Goal: Task Accomplishment & Management: Complete application form

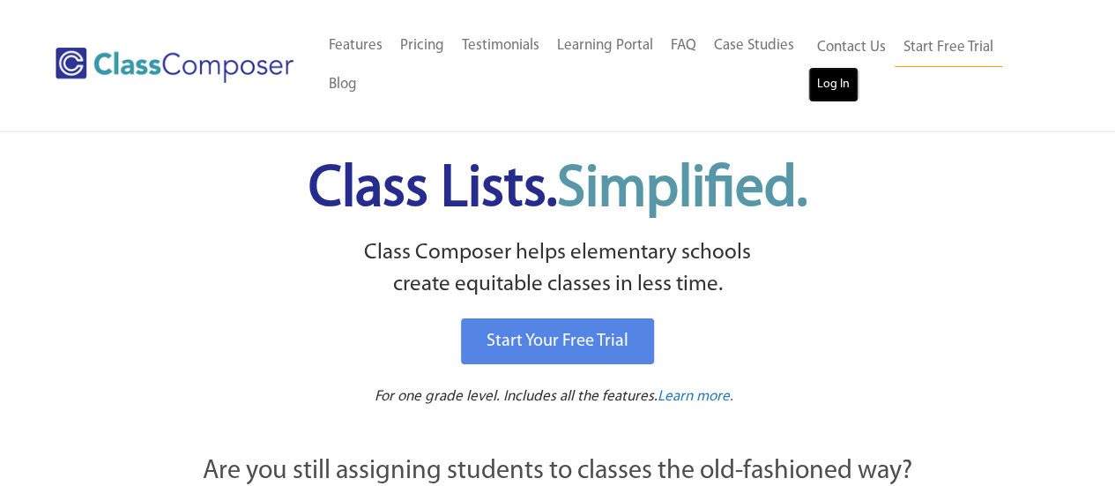
click at [843, 87] on link "Log In" at bounding box center [833, 84] width 50 height 35
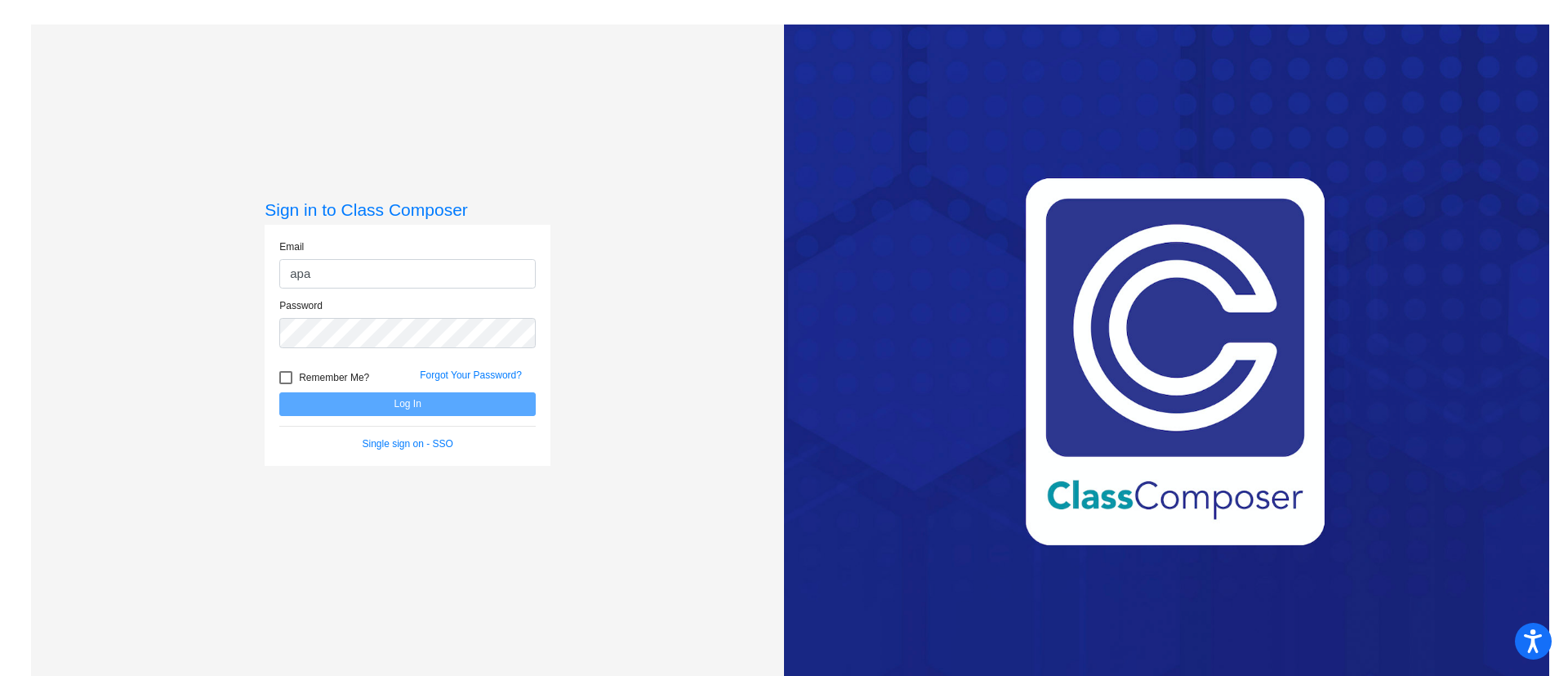
type input "[EMAIL_ADDRESS][DOMAIN_NAME]"
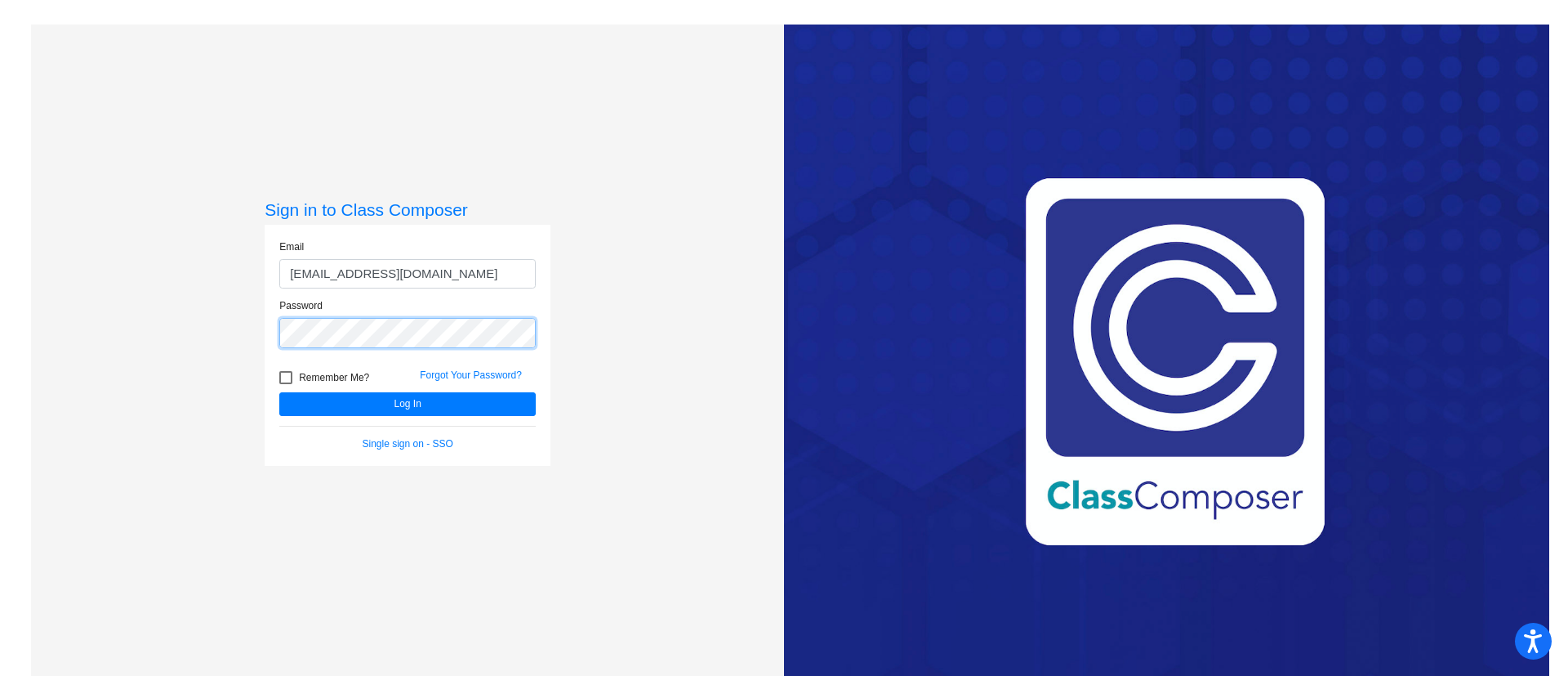
click at [279, 392] on button "Log In" at bounding box center [407, 404] width 257 height 24
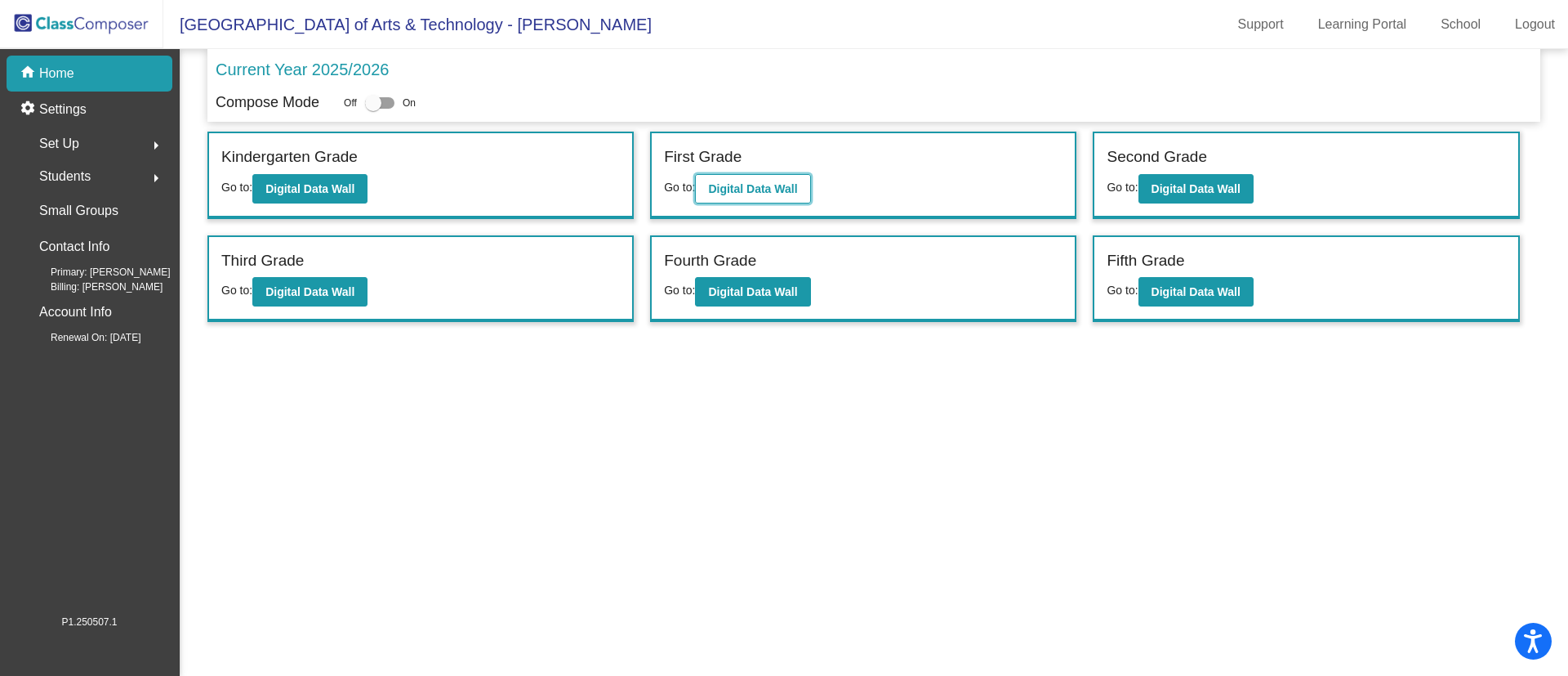
click at [770, 190] on b "Digital Data Wall" at bounding box center [752, 189] width 89 height 13
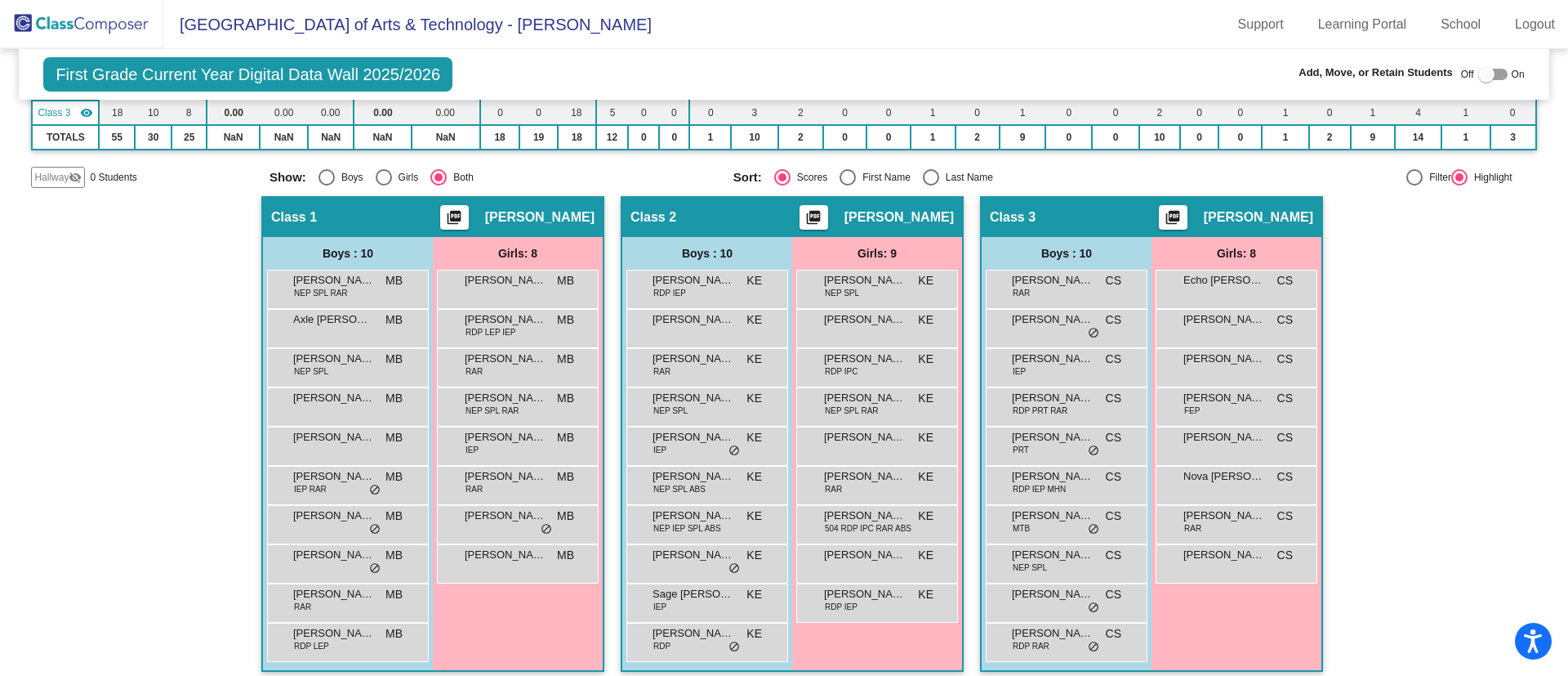
scroll to position [210, 0]
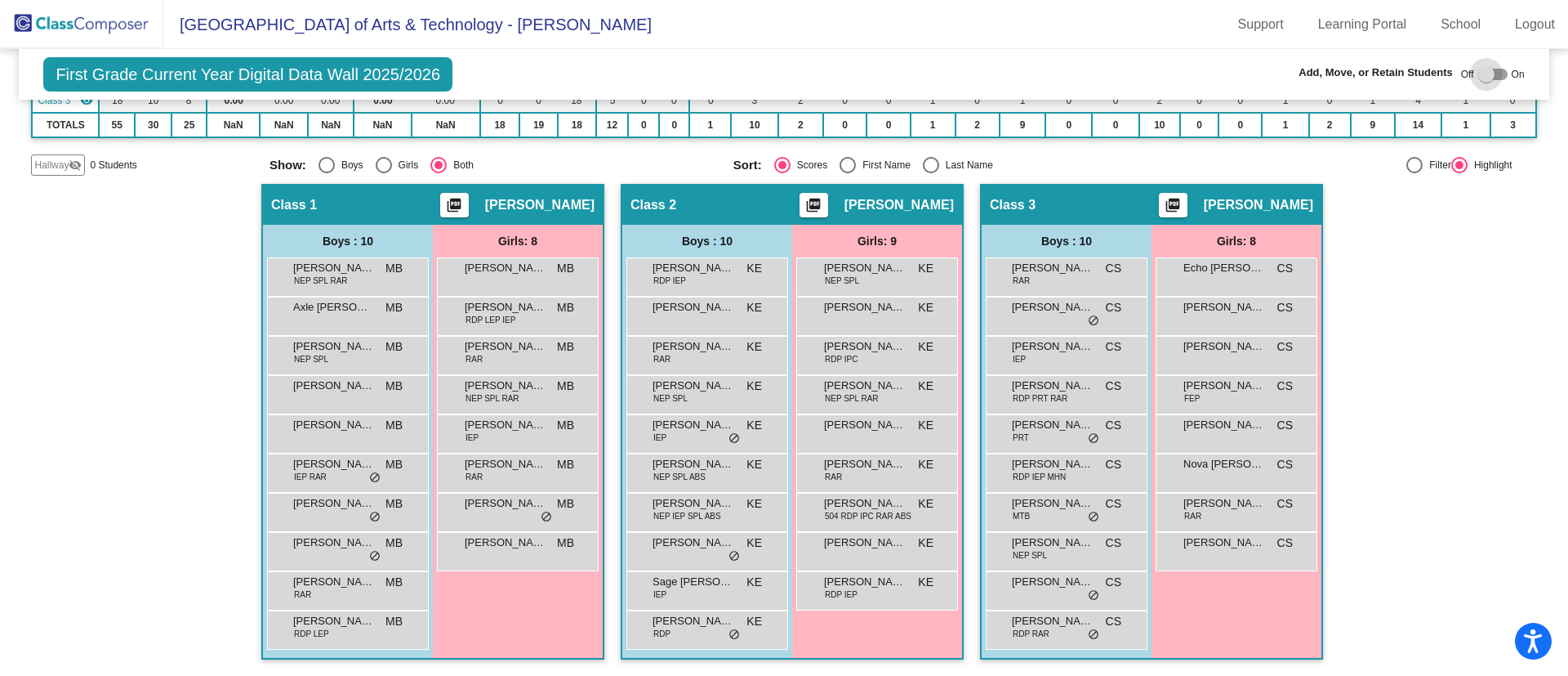
click at [1496, 70] on div at bounding box center [1493, 74] width 30 height 11
checkbox input "true"
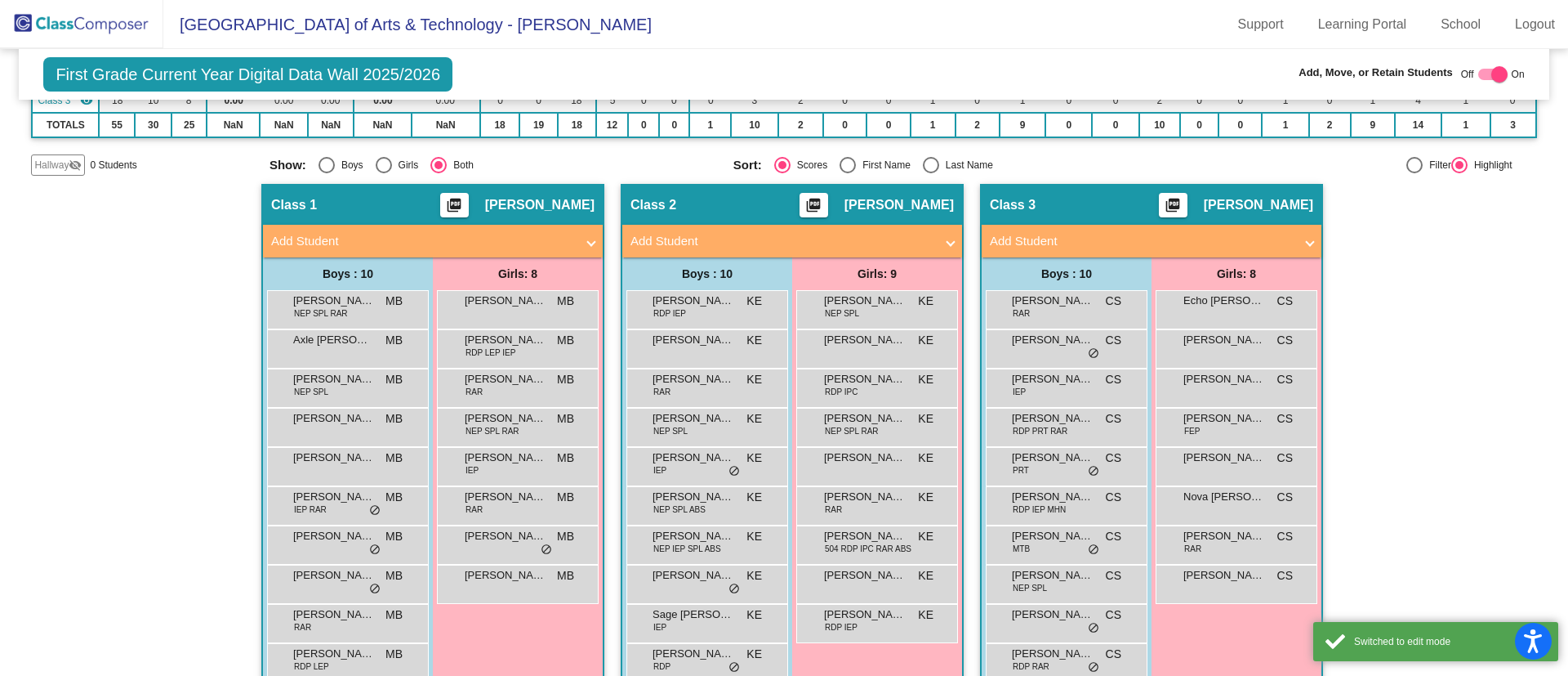
click at [453, 239] on mat-panel-title "Add Student" at bounding box center [424, 241] width 304 height 19
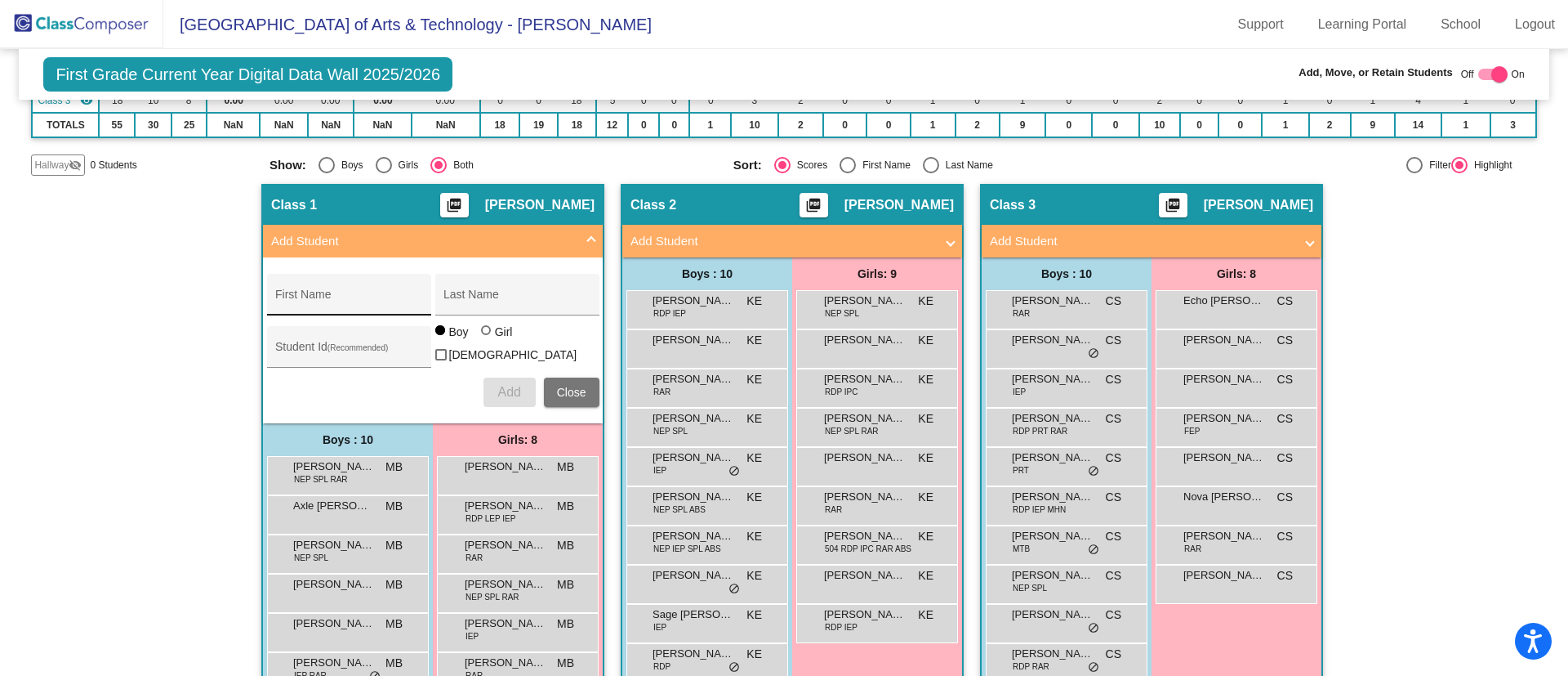
click at [373, 300] on input "First Name" at bounding box center [348, 300] width 147 height 13
click at [516, 294] on input "Last Name" at bounding box center [517, 300] width 147 height 13
type input "Pritchett"
click at [382, 293] on div "First Name" at bounding box center [348, 300] width 147 height 33
type input "Daniel"
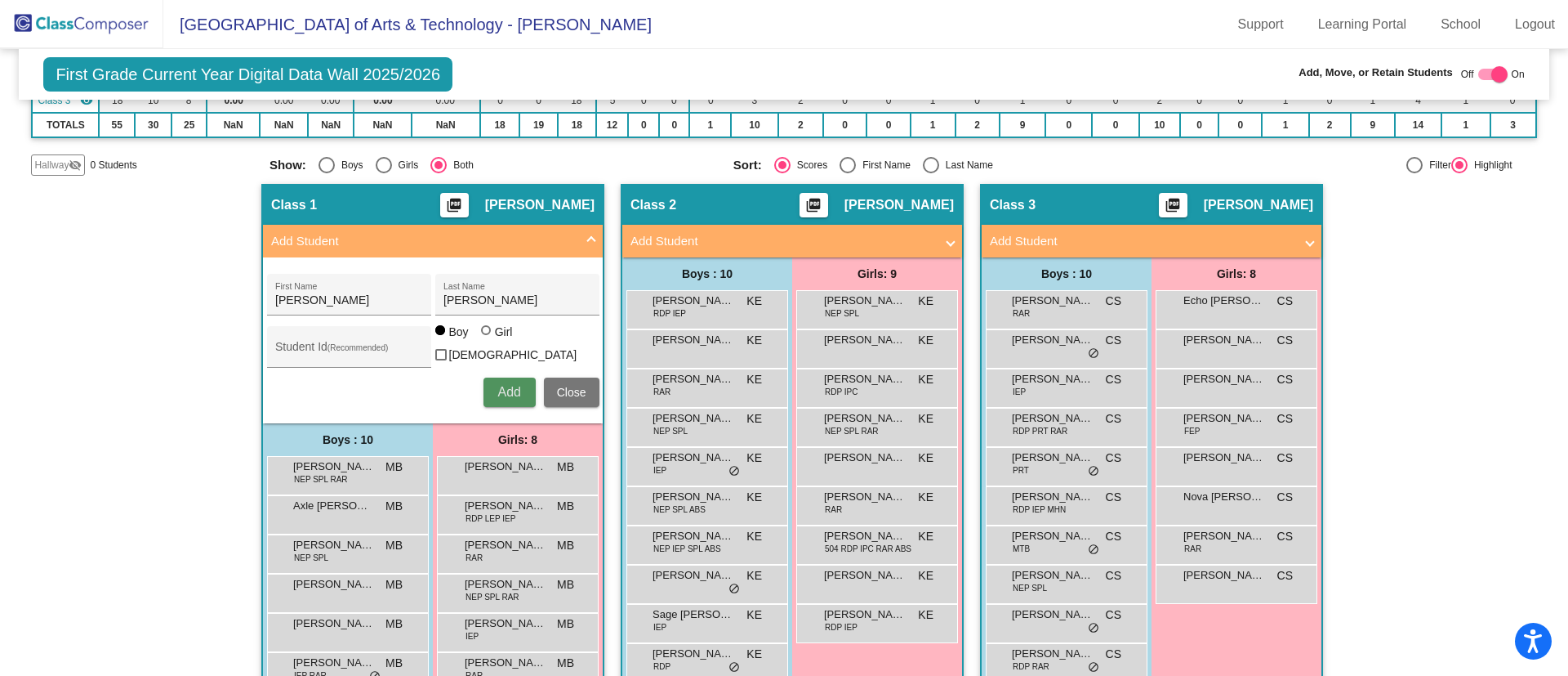
click at [503, 389] on span "Add" at bounding box center [509, 391] width 23 height 14
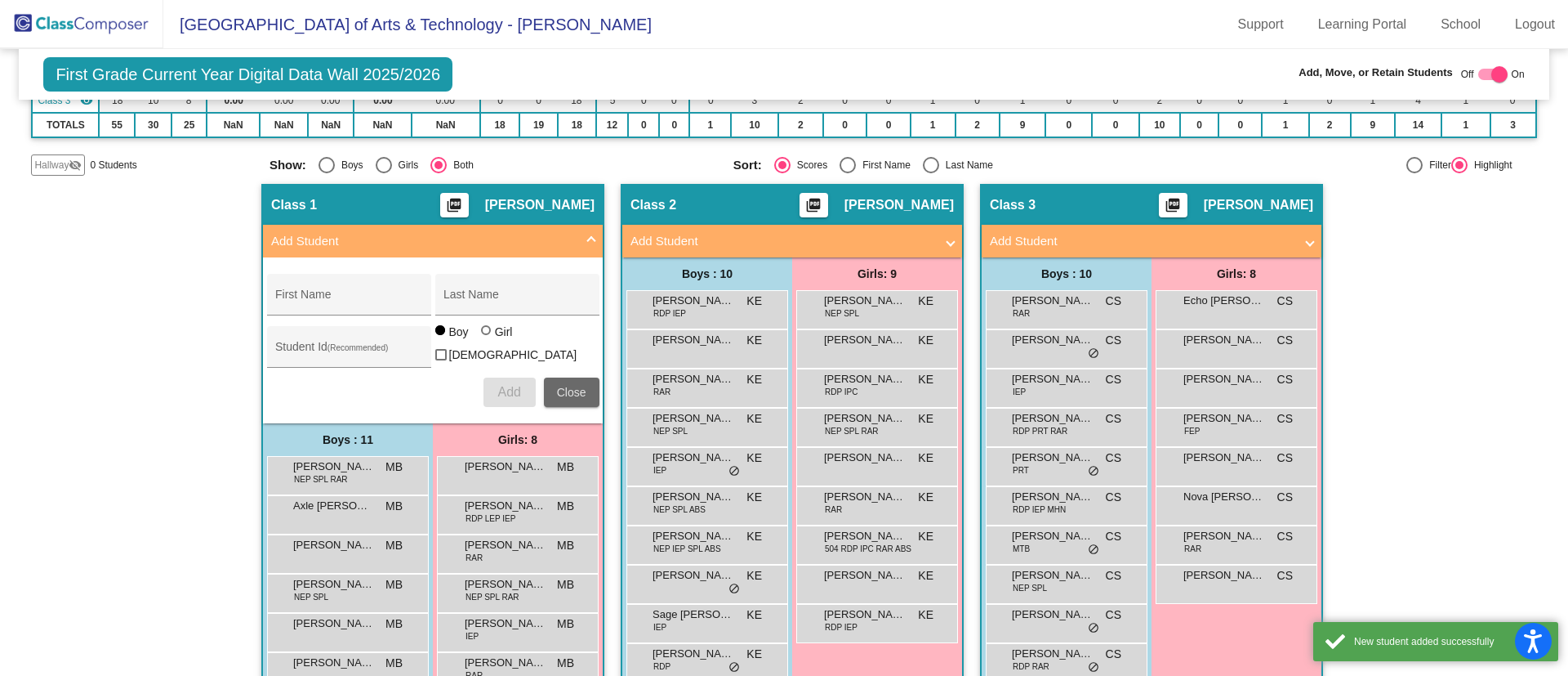
click at [558, 391] on span "Close" at bounding box center [572, 392] width 30 height 13
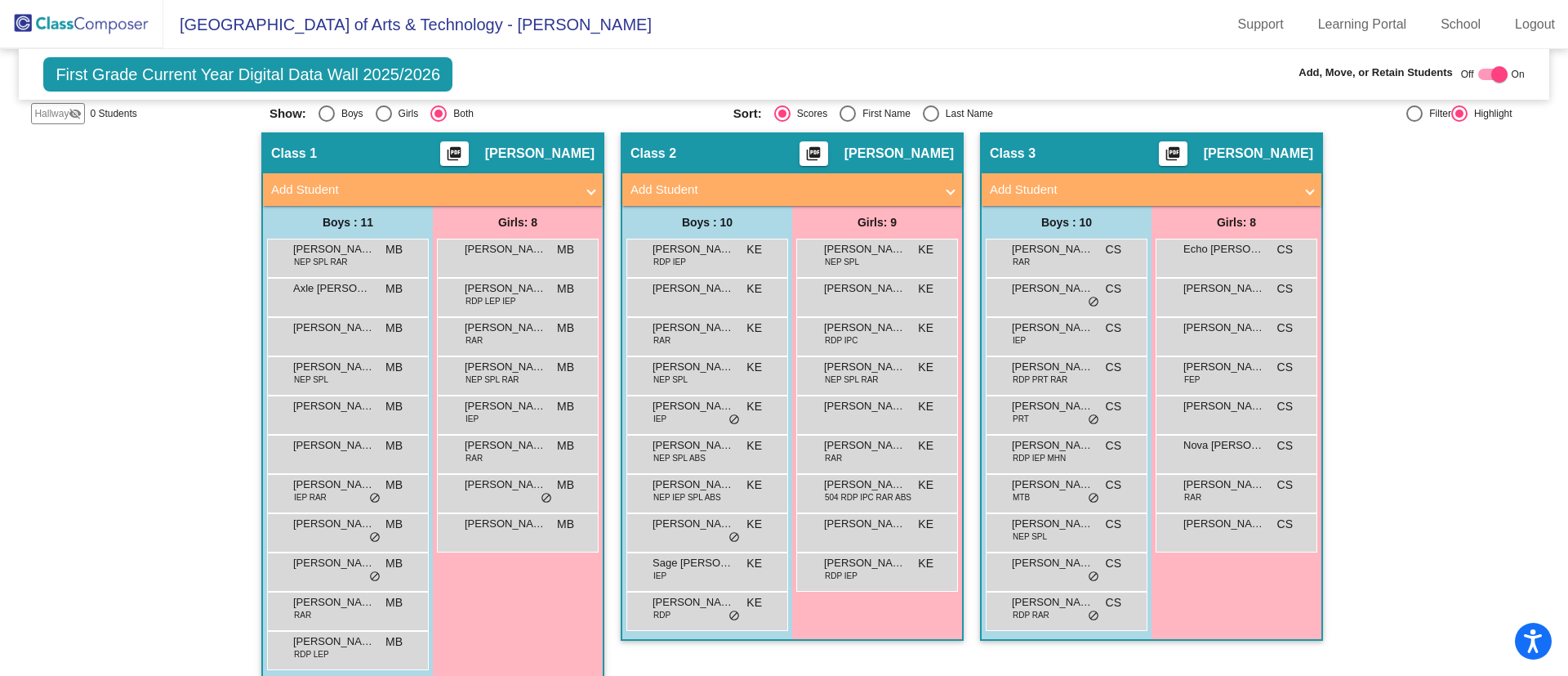
scroll to position [283, 0]
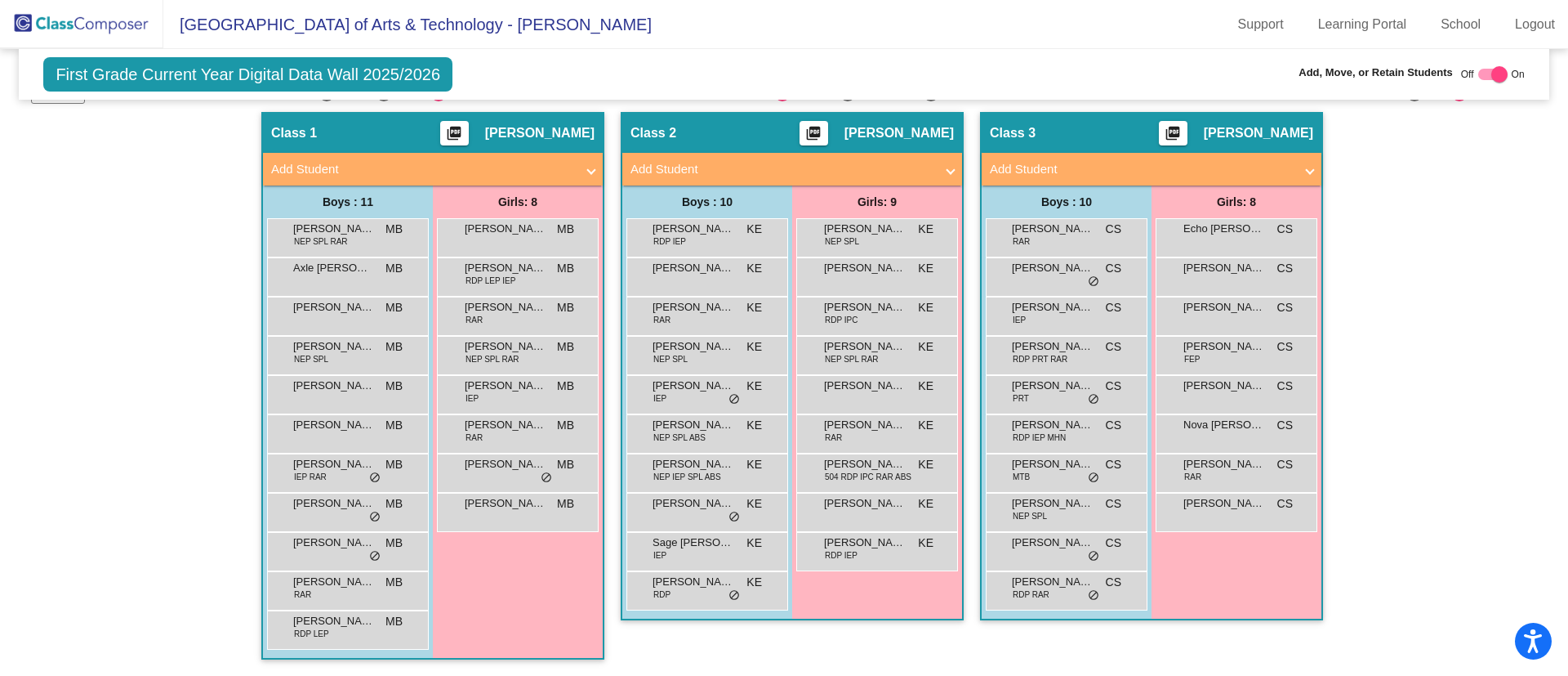
click at [1478, 72] on div at bounding box center [1493, 74] width 30 height 11
checkbox input "false"
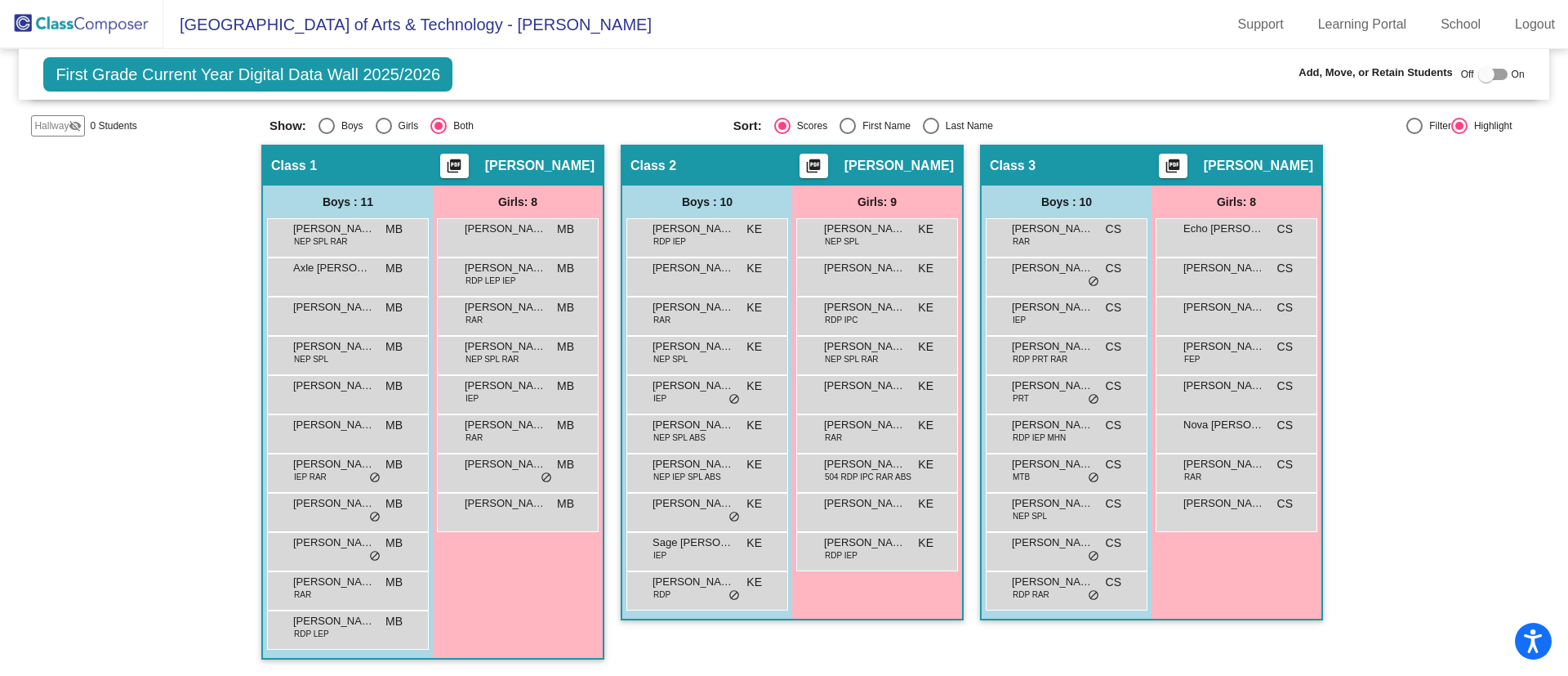
scroll to position [0, 0]
